Goal: Task Accomplishment & Management: Manage account settings

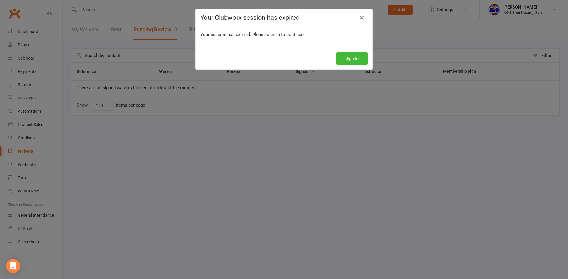
select select "100"
click at [345, 56] on button "Sign In" at bounding box center [352, 58] width 32 height 12
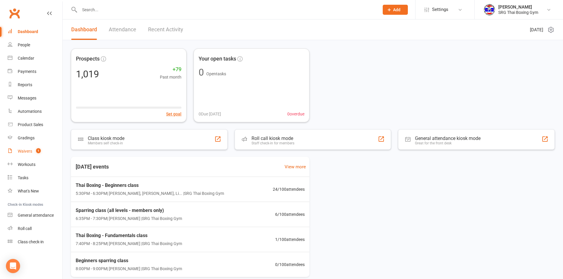
click at [34, 149] on count-badge "1" at bounding box center [37, 151] width 8 height 5
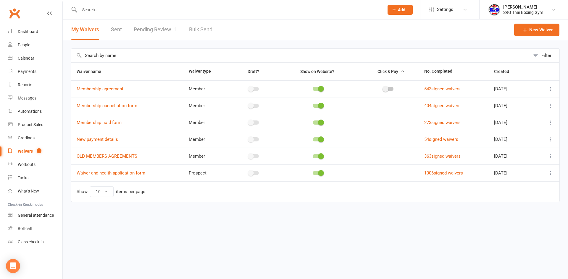
click at [164, 32] on link "Pending Review 1" at bounding box center [155, 30] width 43 height 20
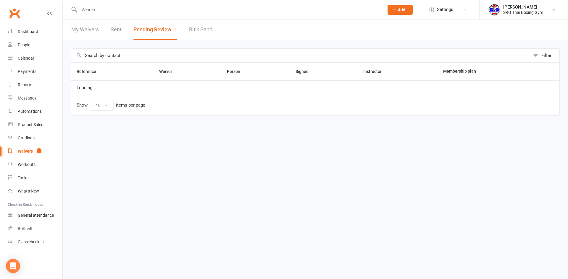
select select "100"
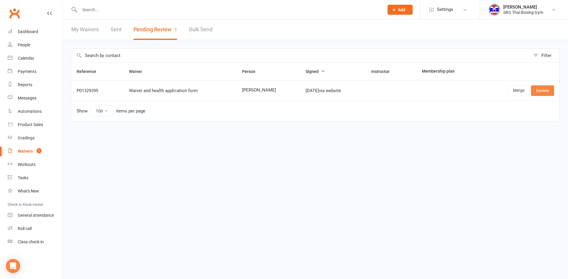
click at [546, 89] on link "Review" at bounding box center [542, 90] width 23 height 11
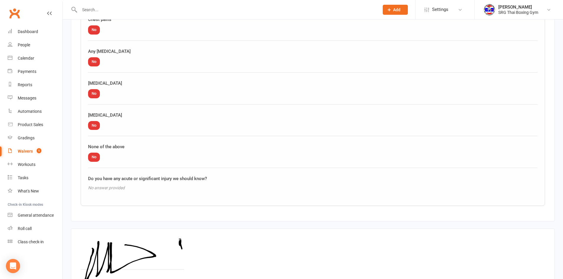
scroll to position [697, 0]
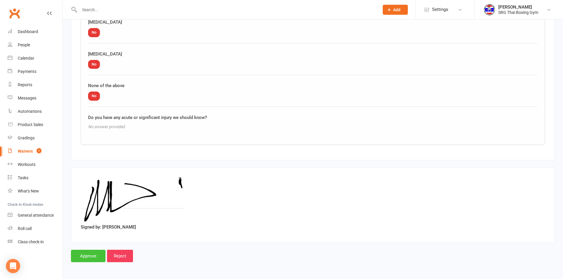
click at [90, 258] on input "Approve" at bounding box center [88, 256] width 35 height 12
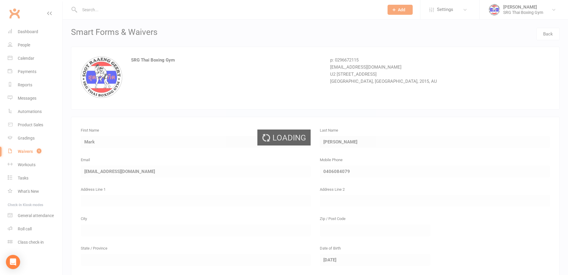
select select "100"
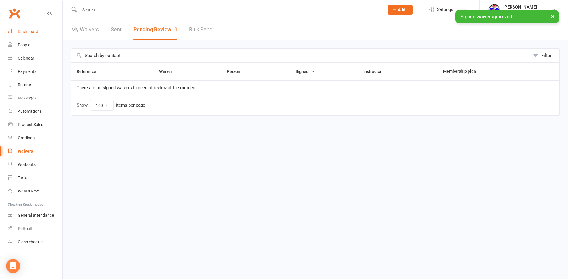
click at [26, 31] on div "Dashboard" at bounding box center [28, 31] width 20 height 5
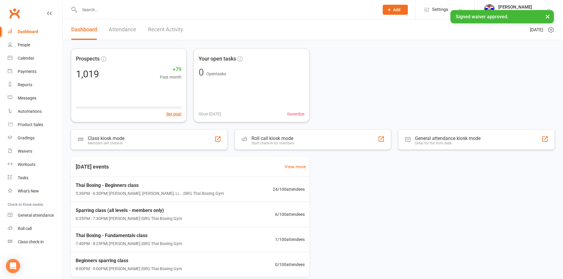
click at [314, 167] on div "[DATE] events View more Thai Boxing - Beginners class 5:30PM - 6:30PM | [PERSON…" at bounding box center [313, 217] width 484 height 120
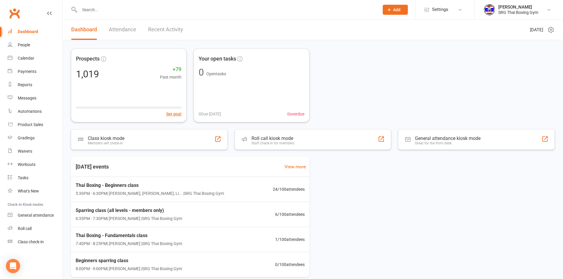
click at [314, 167] on div "[DATE] events View more Thai Boxing - Beginners class 5:30PM - 6:30PM | [PERSON…" at bounding box center [313, 217] width 484 height 120
click at [476, 41] on div "Prospects 1,019 +79 Past month Set goal Your open tasks 0 Open tasks 0 Due [DAT…" at bounding box center [313, 165] width 501 height 251
click at [18, 154] on link "Waivers" at bounding box center [35, 151] width 55 height 13
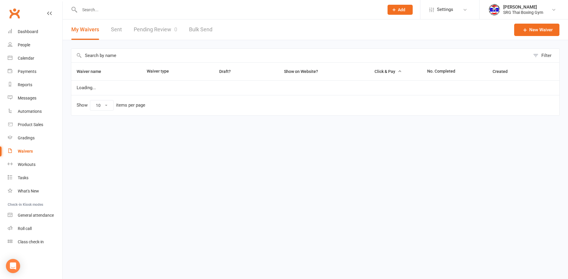
click at [163, 27] on link "Pending Review 0" at bounding box center [155, 30] width 43 height 20
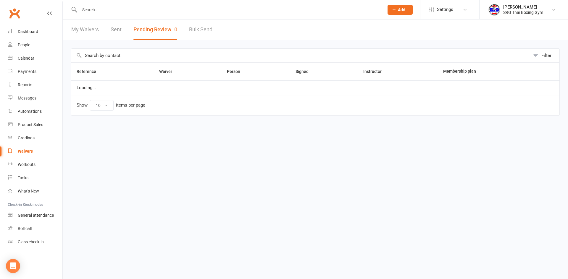
select select "100"
